Goal: Subscribe to service/newsletter

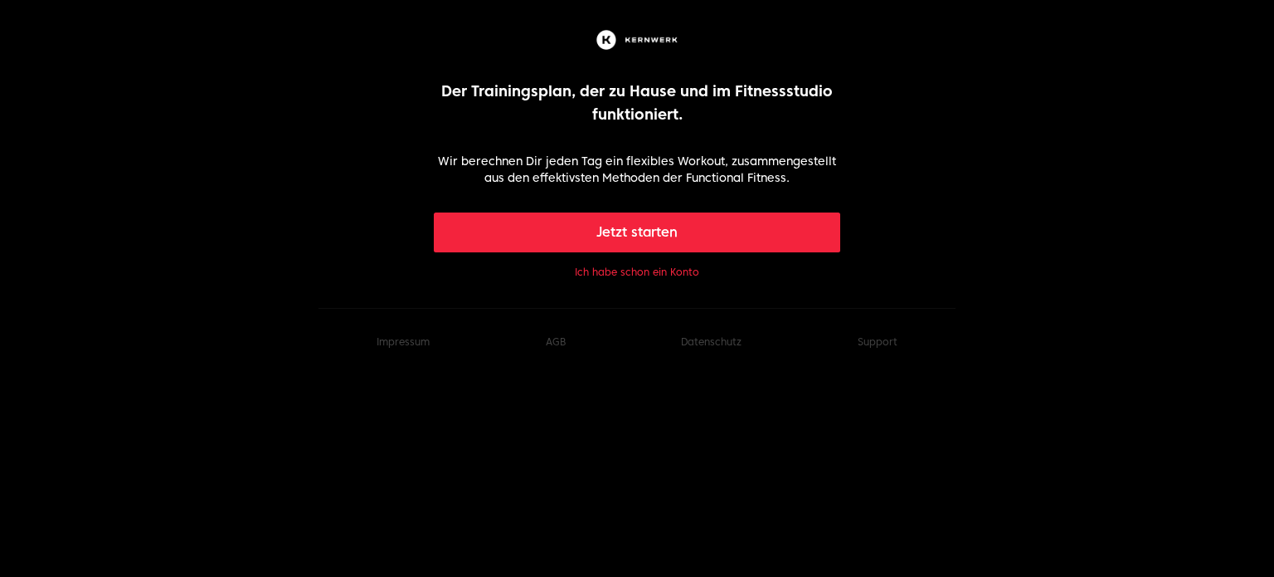
click at [598, 219] on button "Jetzt starten" at bounding box center [637, 232] width 407 height 40
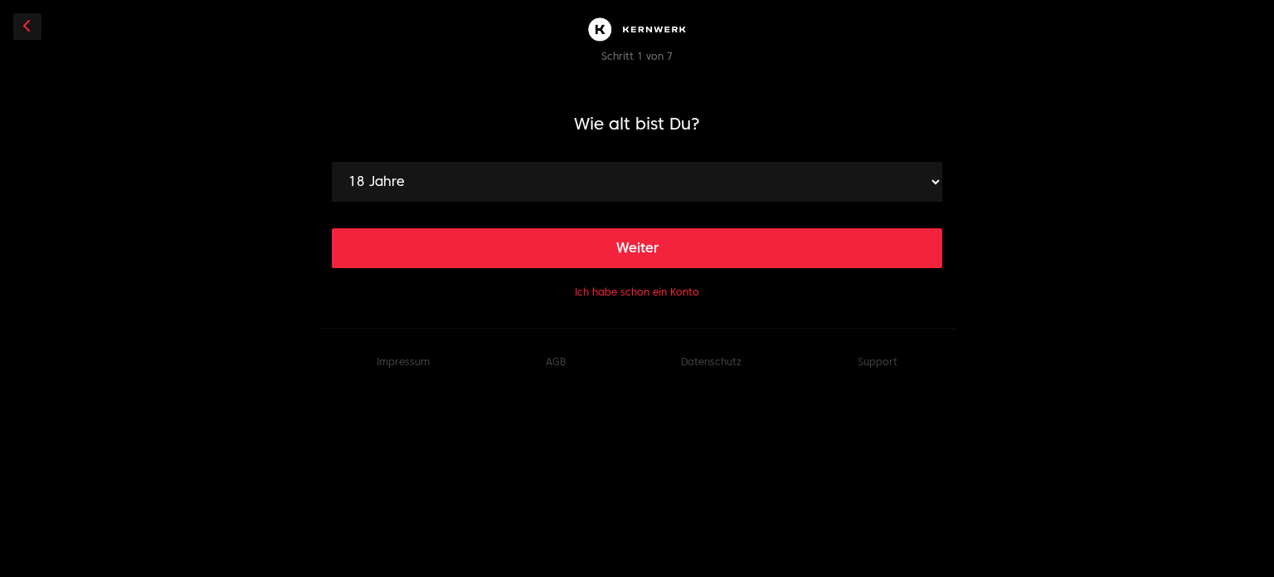
click at [653, 182] on select "18 Jahre 19 Jahre 20 Jahre 21 Jahre 22 Jahre 23 Jahre 24 Jahre 25 Jahre 26 Jahr…" at bounding box center [637, 182] width 611 height 40
click at [595, 188] on select "18 Jahre 19 Jahre 20 Jahre 21 Jahre 22 Jahre 23 Jahre 24 Jahre 25 Jahre 26 Jahr…" at bounding box center [637, 182] width 611 height 40
select select "21"
click at [332, 162] on select "18 Jahre 19 Jahre 20 Jahre 21 Jahre 22 Jahre 23 Jahre 24 Jahre 25 Jahre 26 Jahr…" at bounding box center [637, 182] width 611 height 40
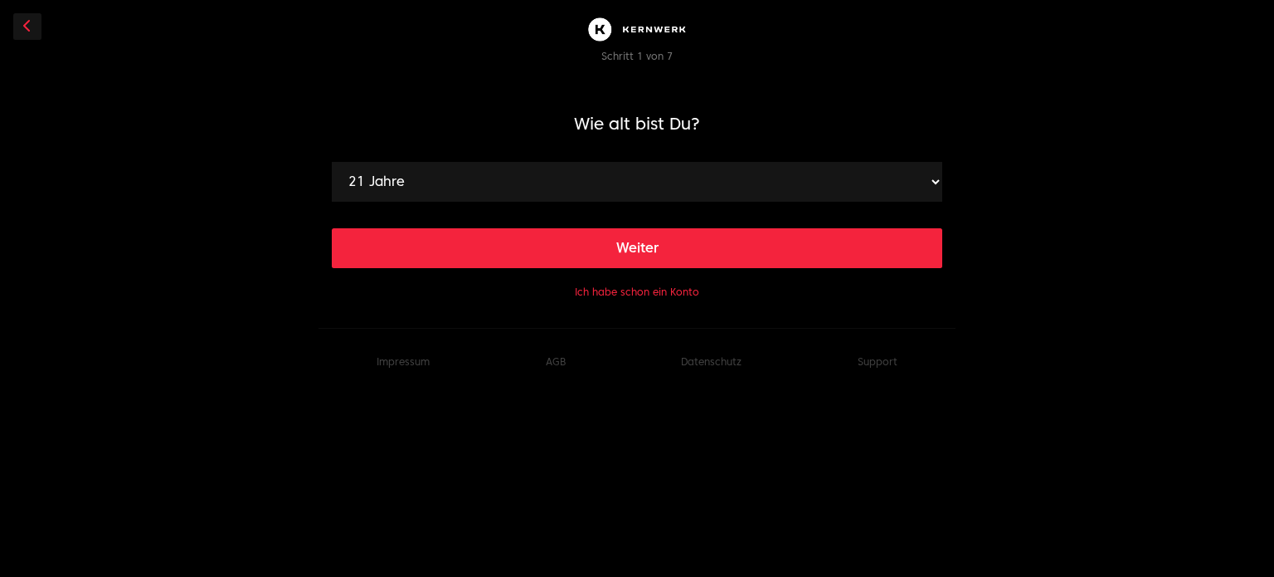
click at [30, 33] on link at bounding box center [27, 26] width 28 height 27
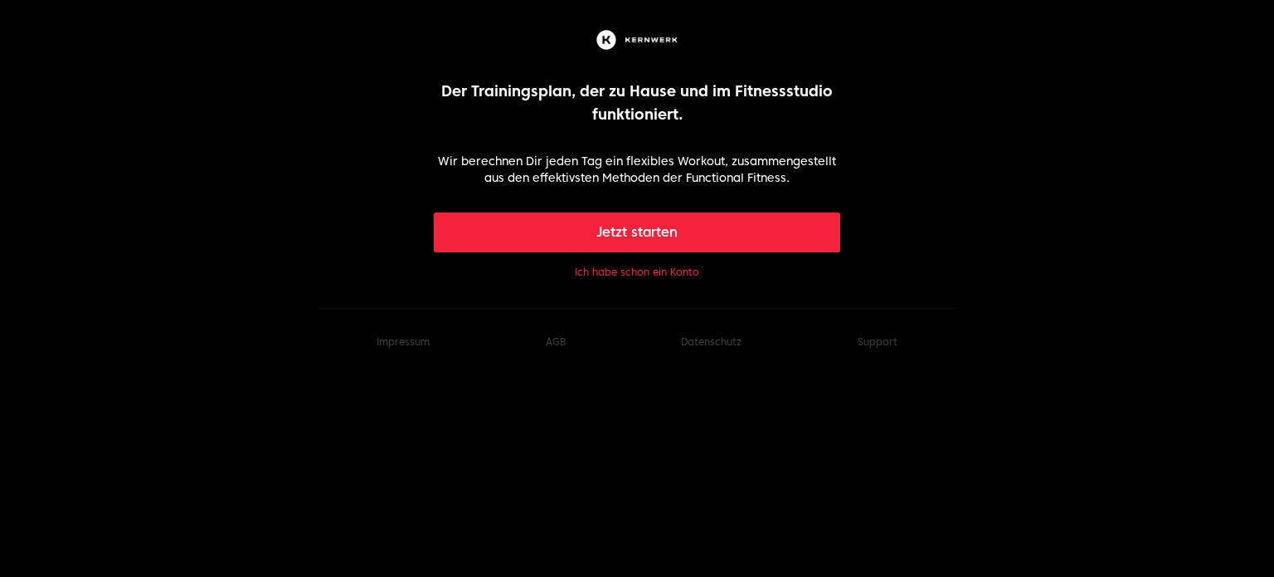
click at [30, 33] on body "Der Trainingsplan, der zu Hause und im Fitnessstudio funktioniert. Wir berechne…" at bounding box center [637, 201] width 1274 height 348
